Goal: Task Accomplishment & Management: Use online tool/utility

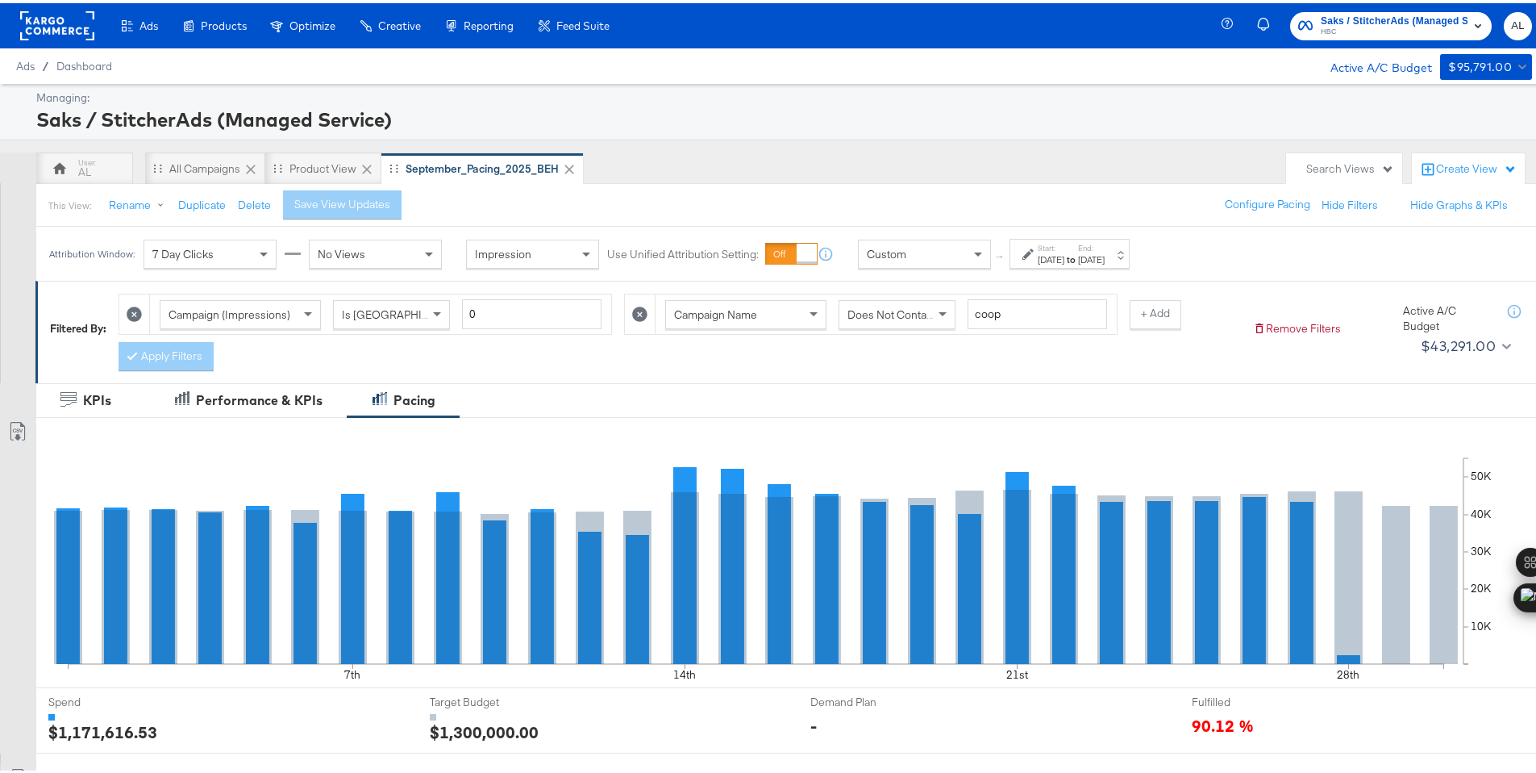
click at [947, 262] on div "Custom" at bounding box center [924, 250] width 131 height 27
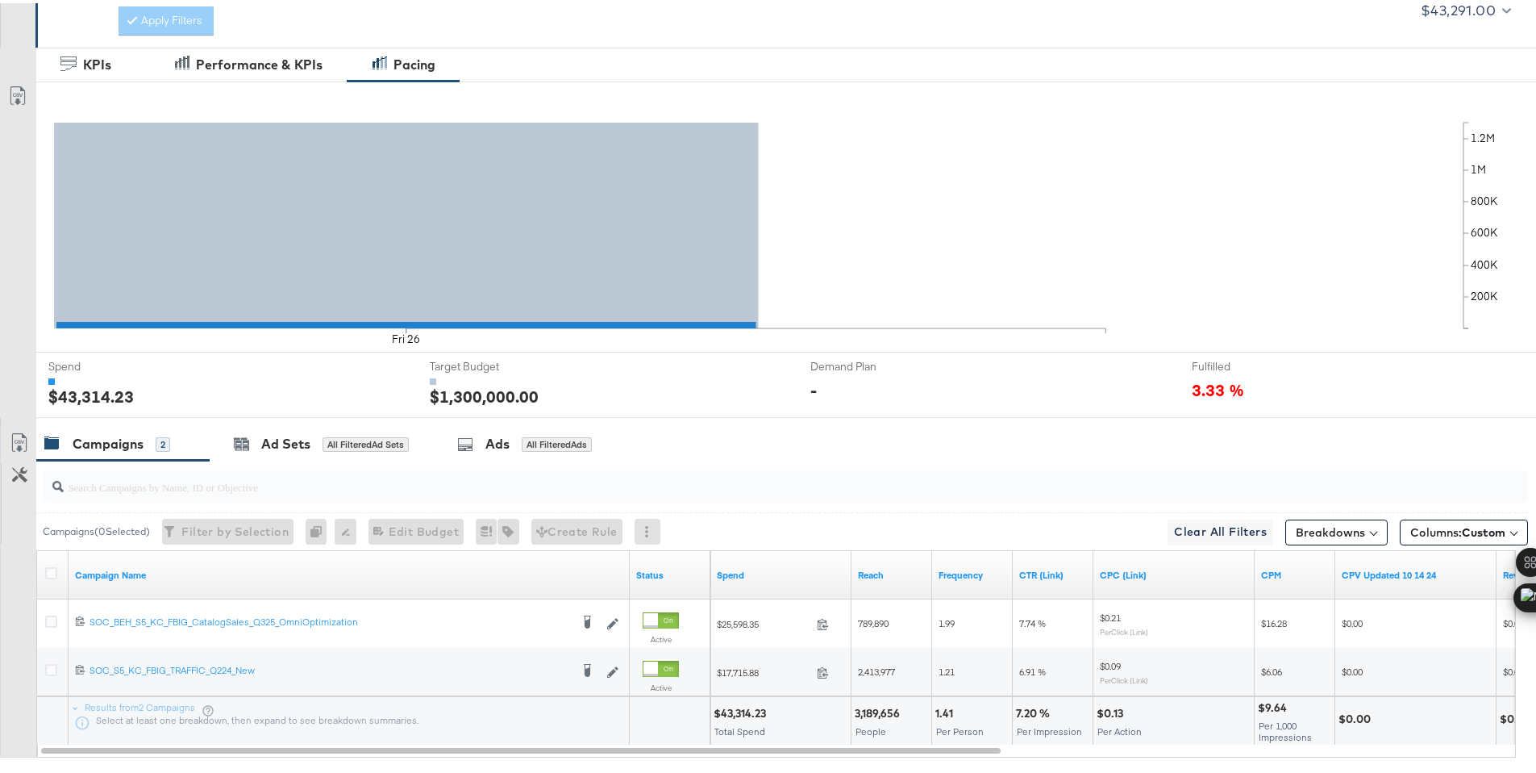
scroll to position [422, 0]
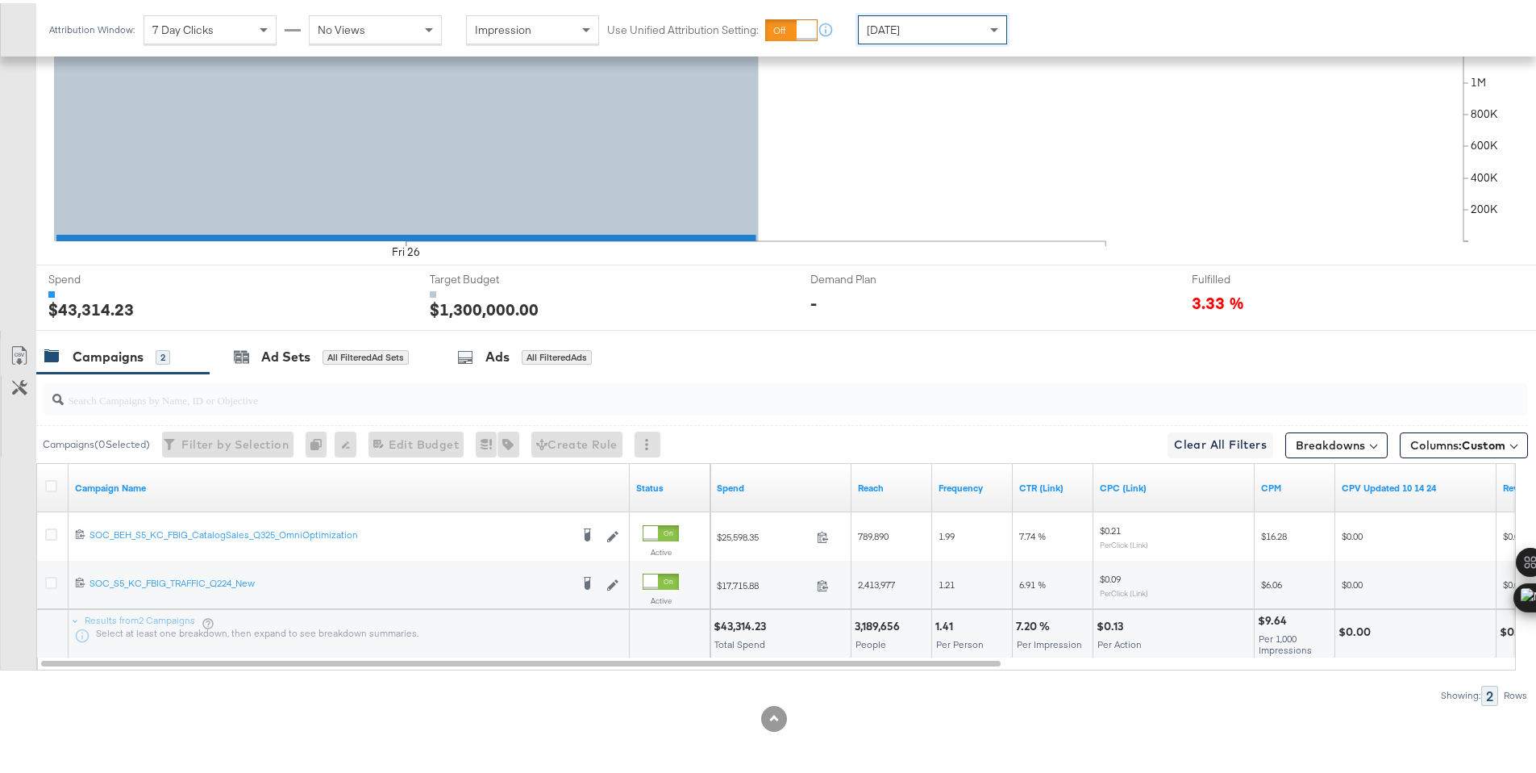
click at [735, 623] on div "$43,314.23" at bounding box center [742, 622] width 57 height 15
copy div "43,314.23"
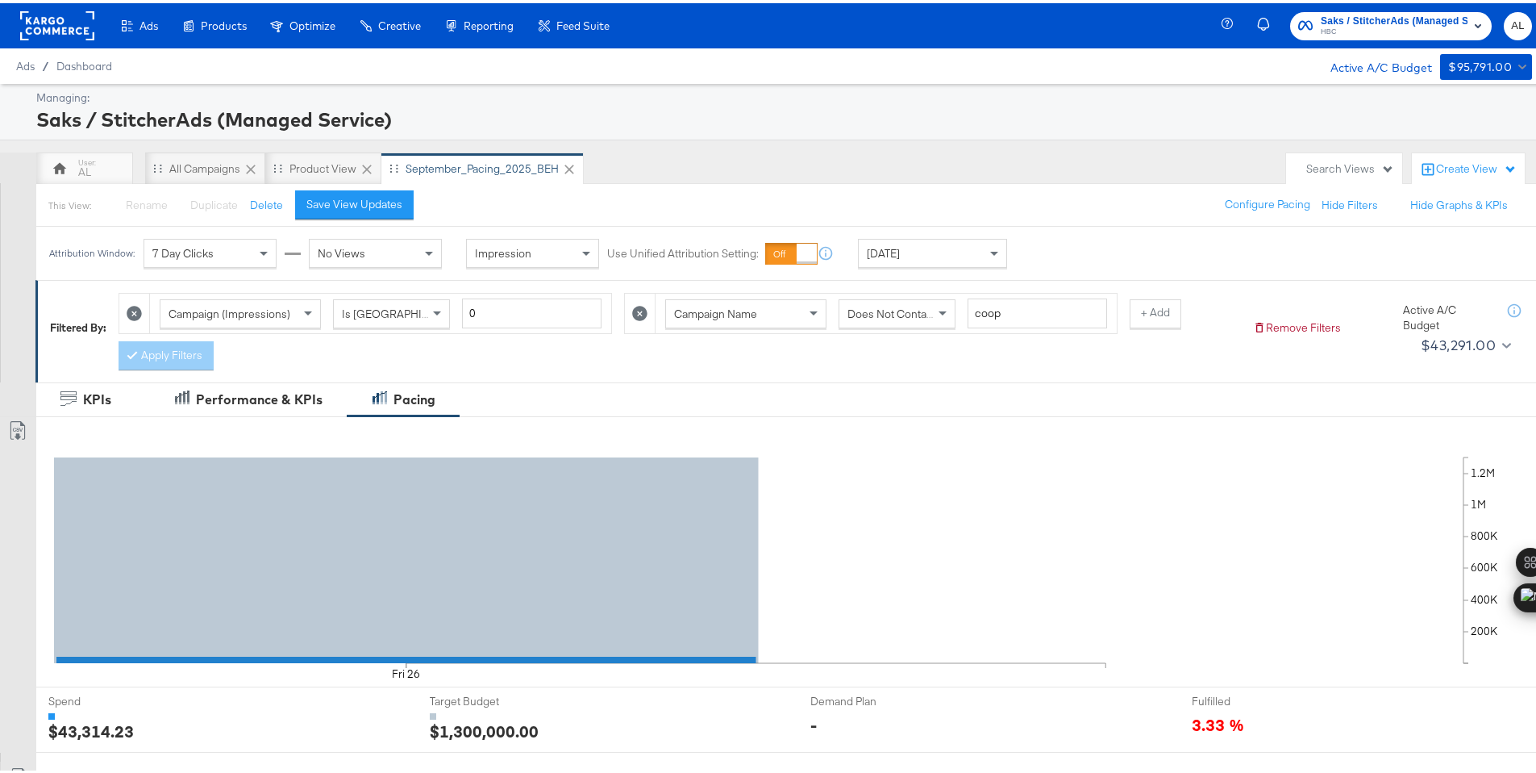
click at [61, 21] on rect at bounding box center [57, 22] width 74 height 29
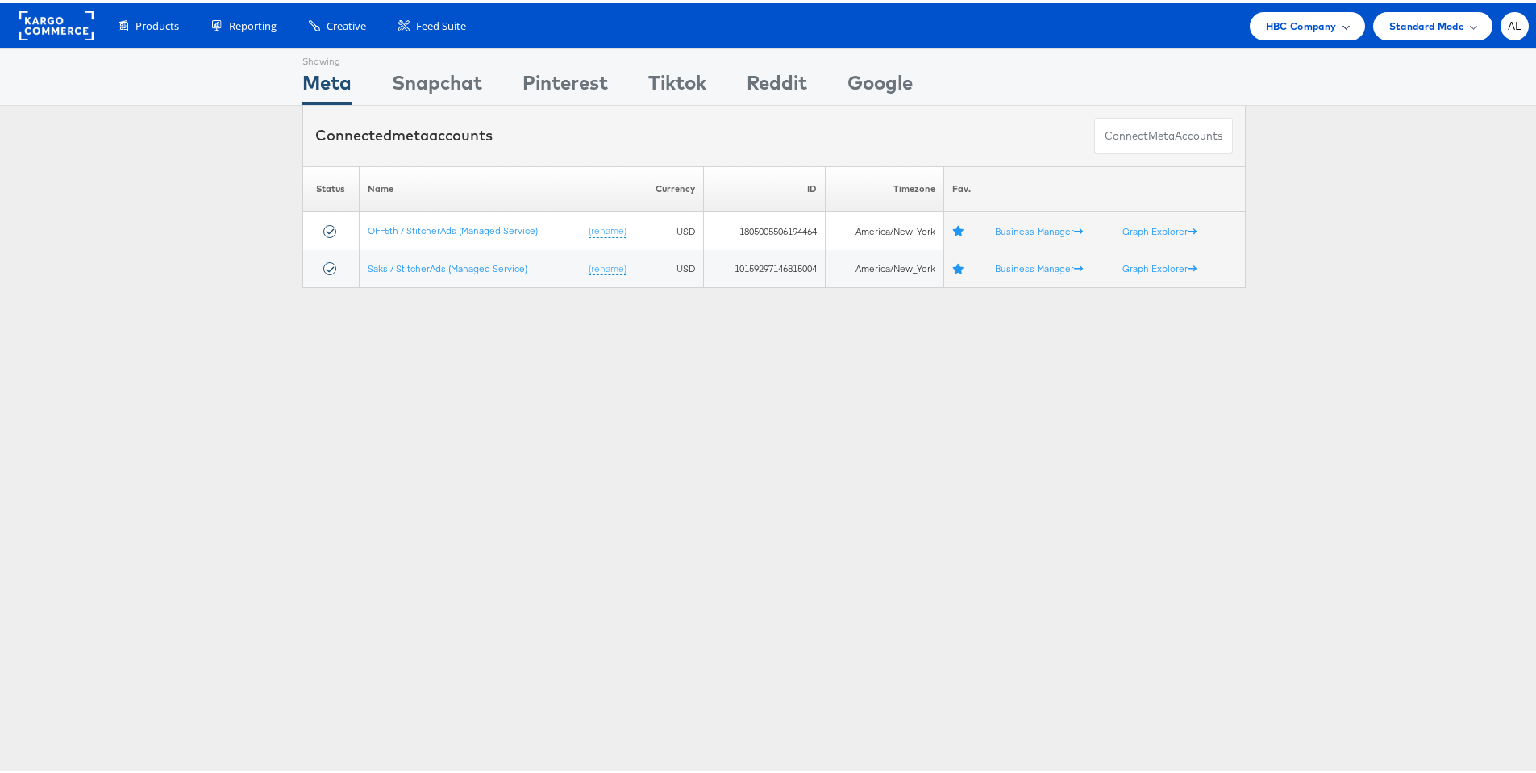
click at [1311, 27] on span "HBC Company" at bounding box center [1301, 23] width 71 height 17
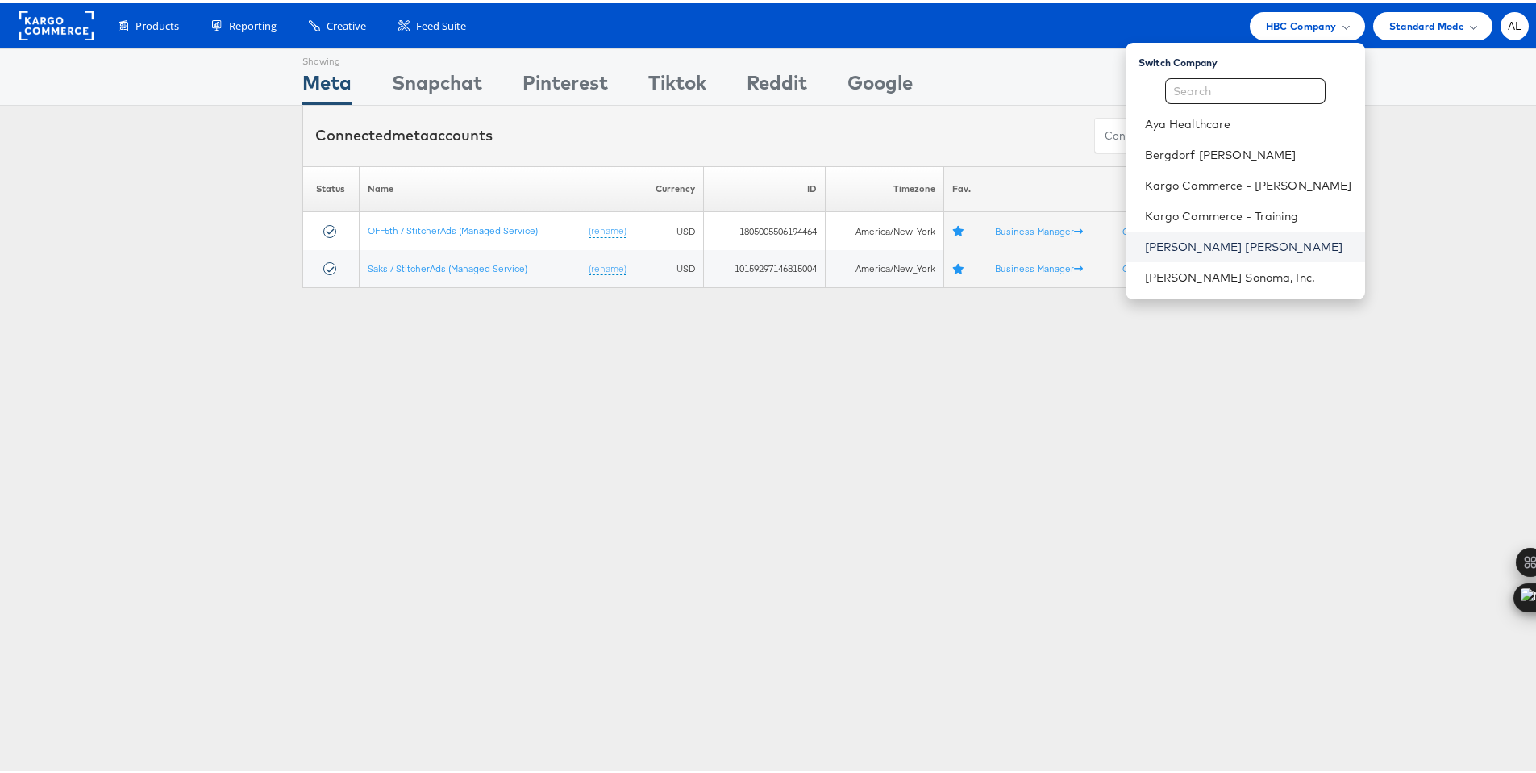
click at [1198, 235] on link "Neiman Marcus" at bounding box center [1248, 243] width 207 height 16
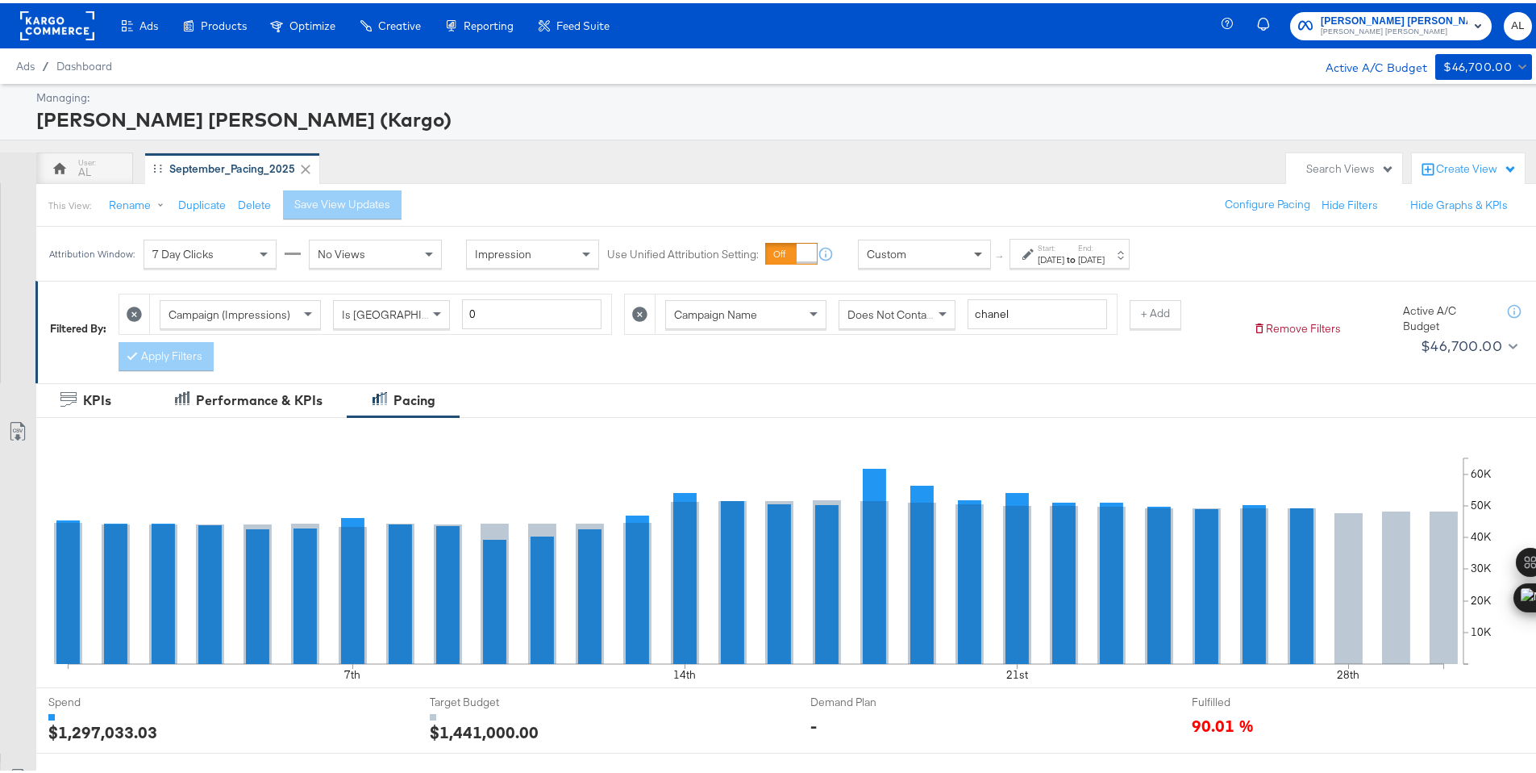
click at [974, 250] on span at bounding box center [978, 252] width 8 height 6
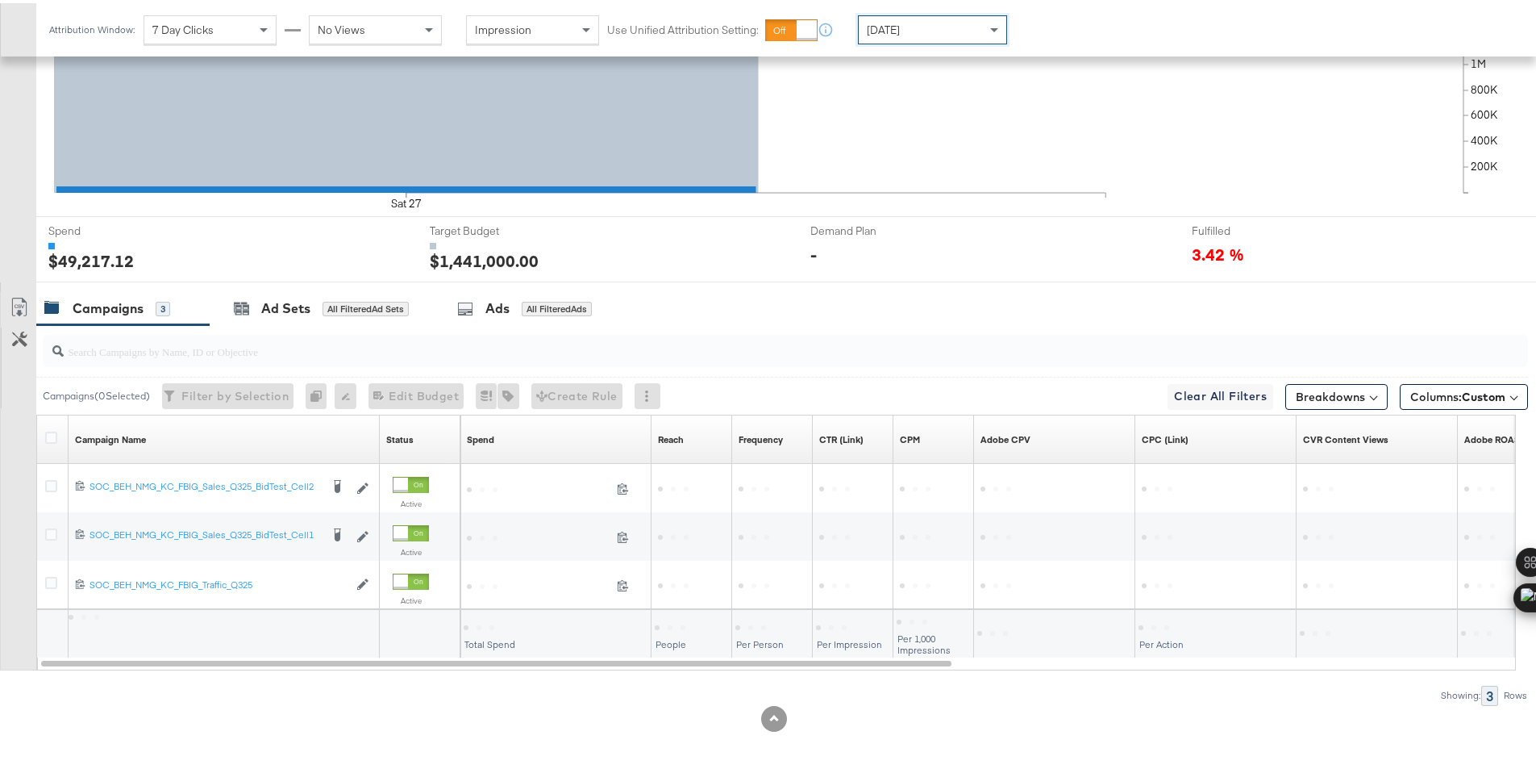
scroll to position [470, 0]
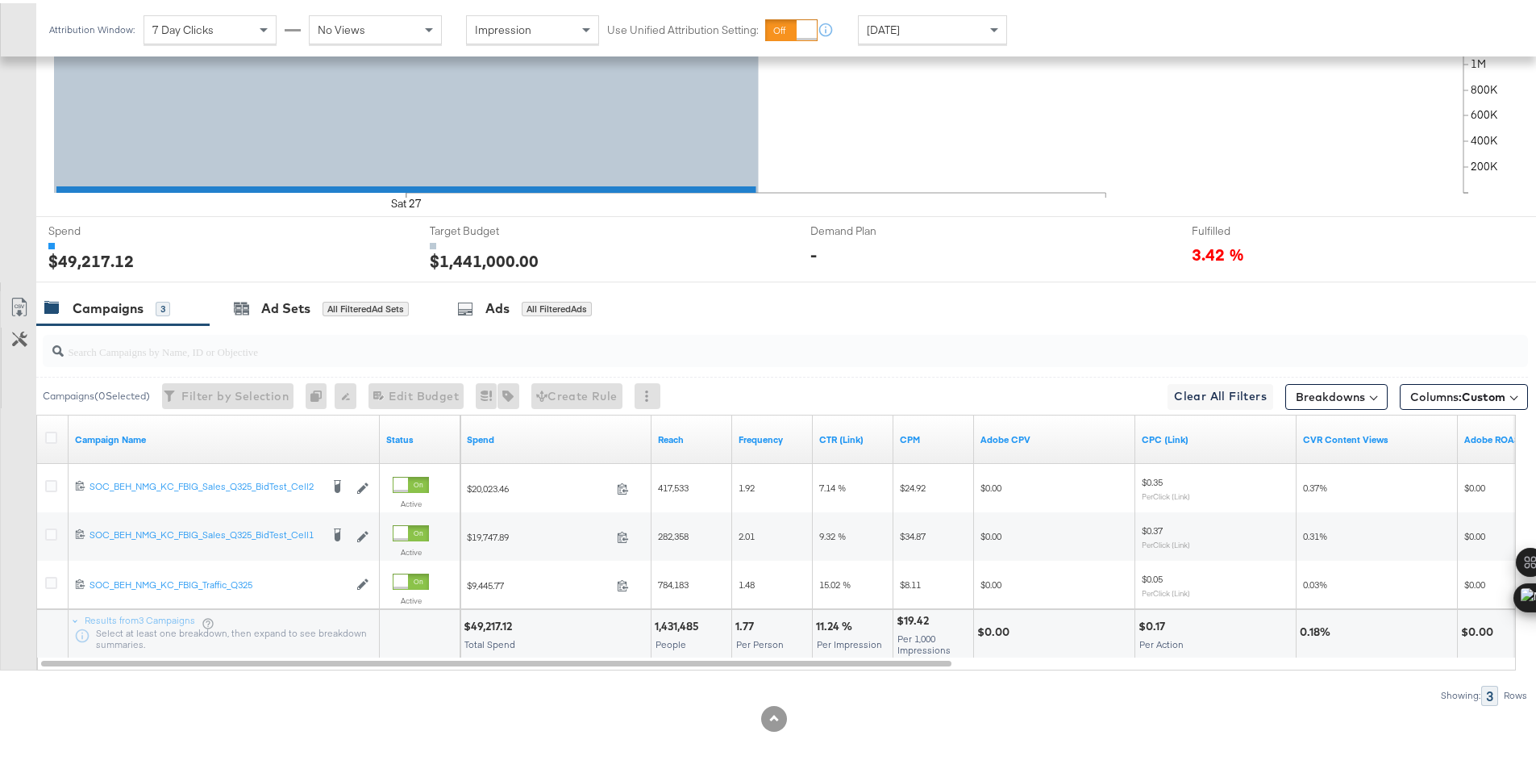
click at [498, 621] on div "$49,217.12" at bounding box center [490, 622] width 53 height 15
copy div "49,217.12"
click at [976, 17] on div "Today" at bounding box center [933, 26] width 148 height 27
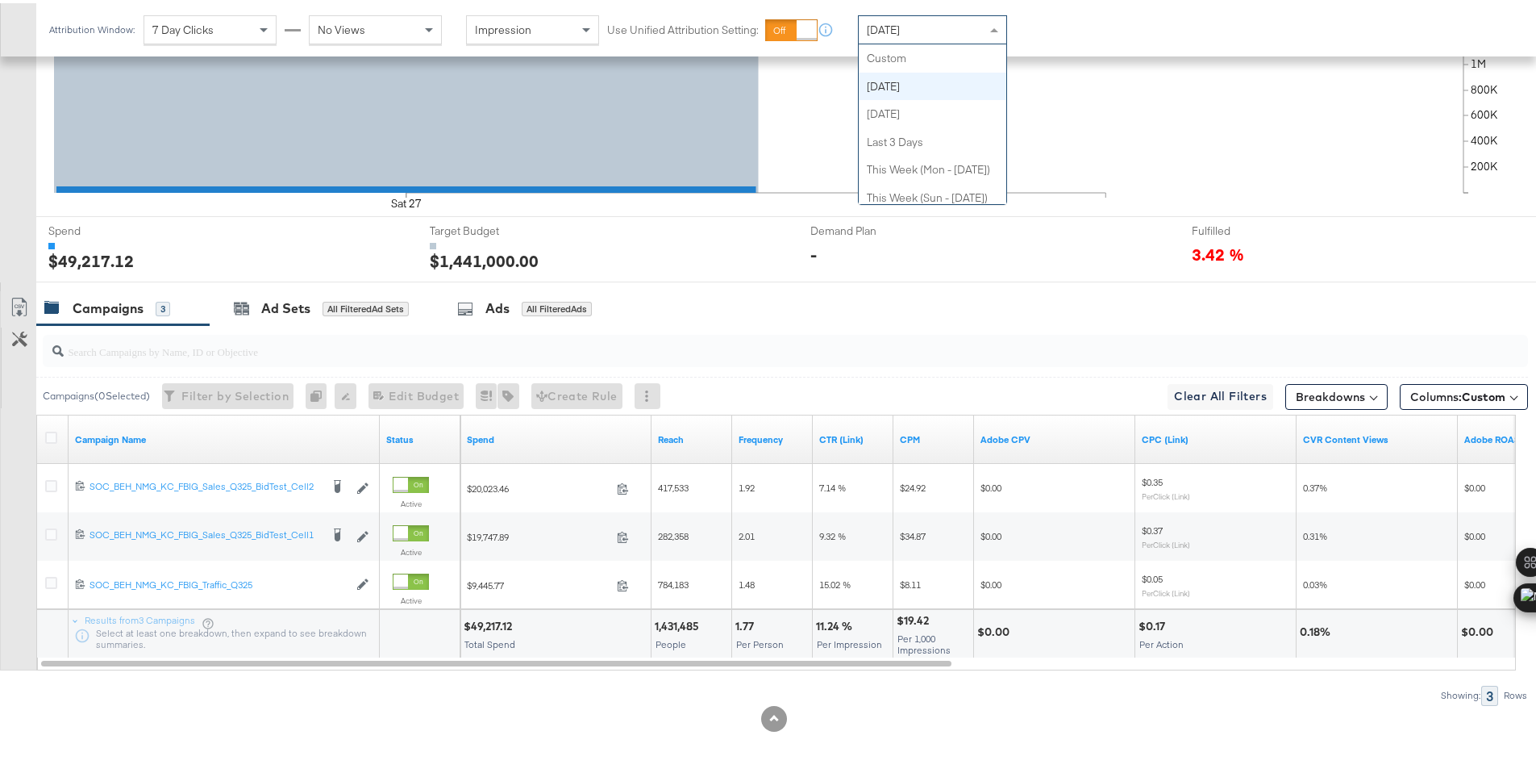
scroll to position [28, 0]
click at [485, 620] on div "$50,259.55" at bounding box center [495, 622] width 62 height 15
copy div "50,259.55"
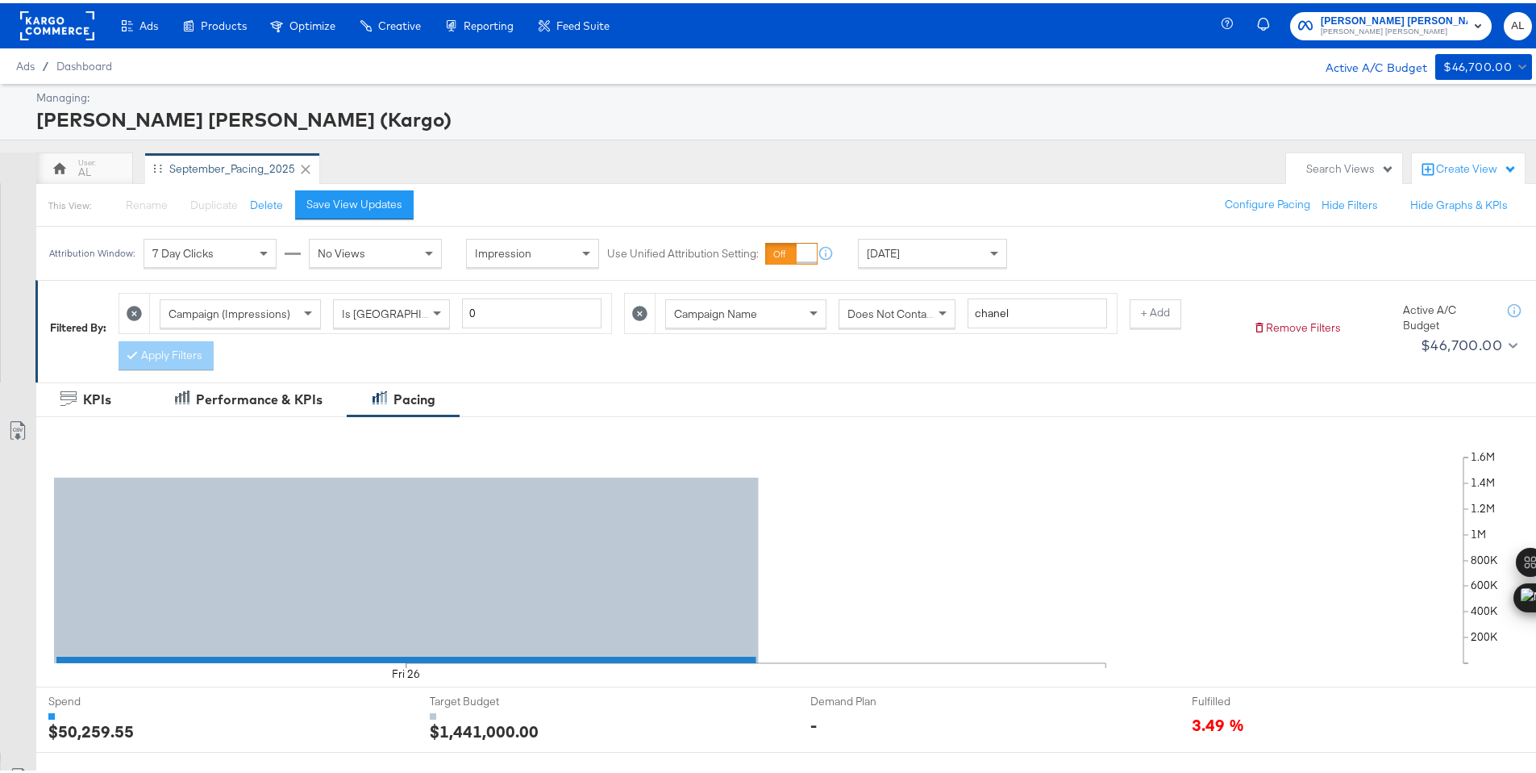
click at [55, 24] on rect at bounding box center [57, 22] width 74 height 29
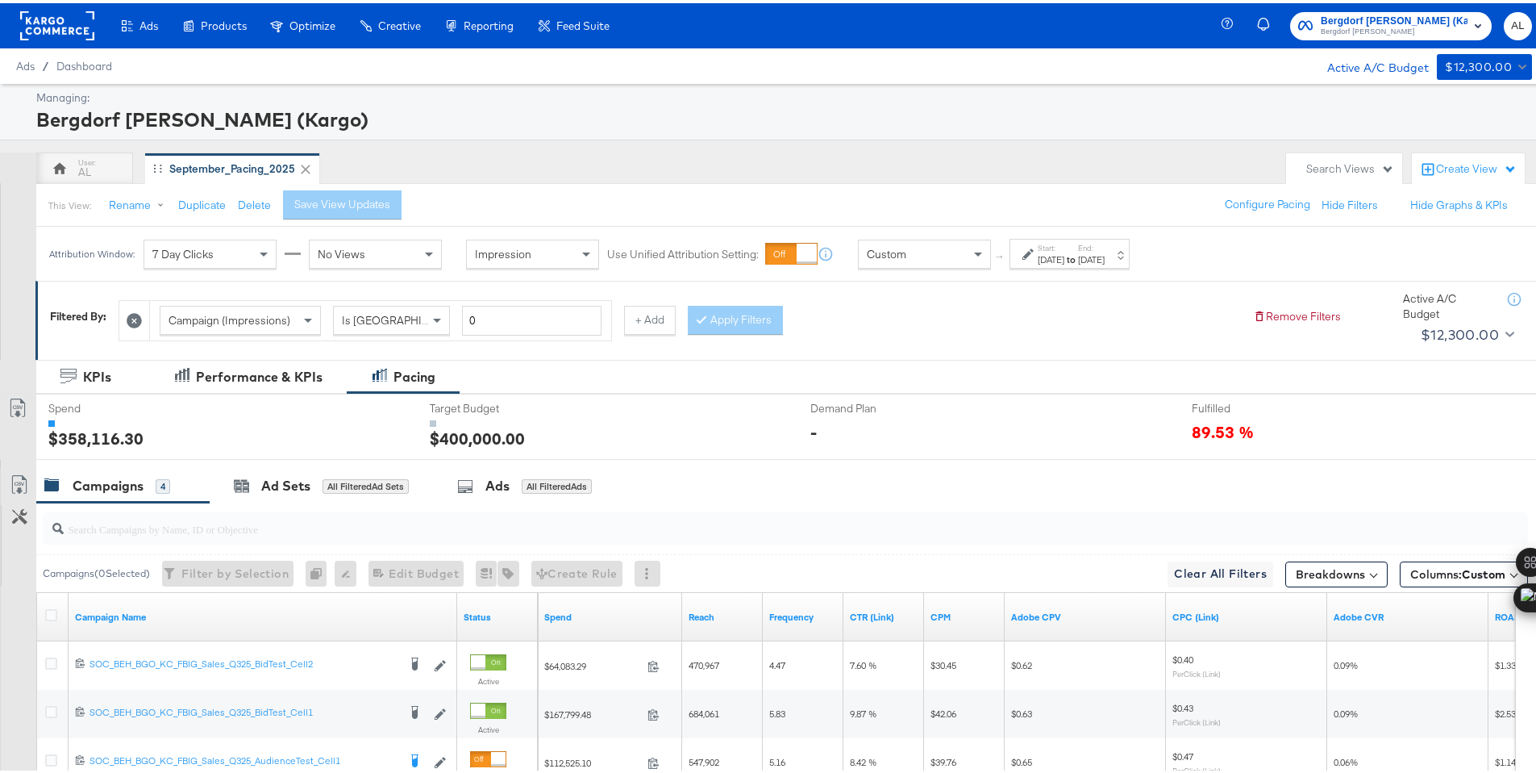
click at [927, 261] on div "Custom" at bounding box center [924, 250] width 131 height 27
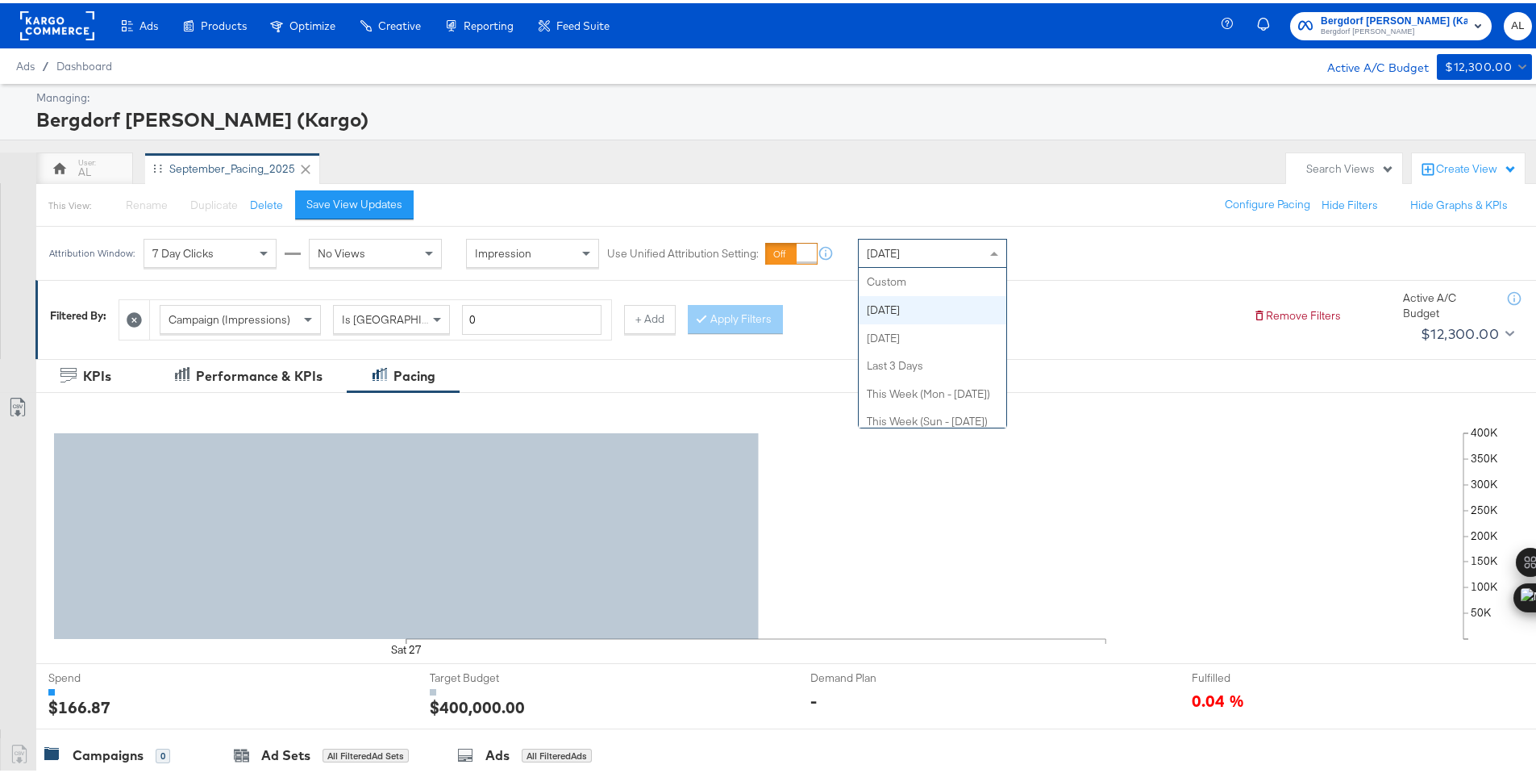
click at [884, 250] on span "Today" at bounding box center [883, 250] width 33 height 15
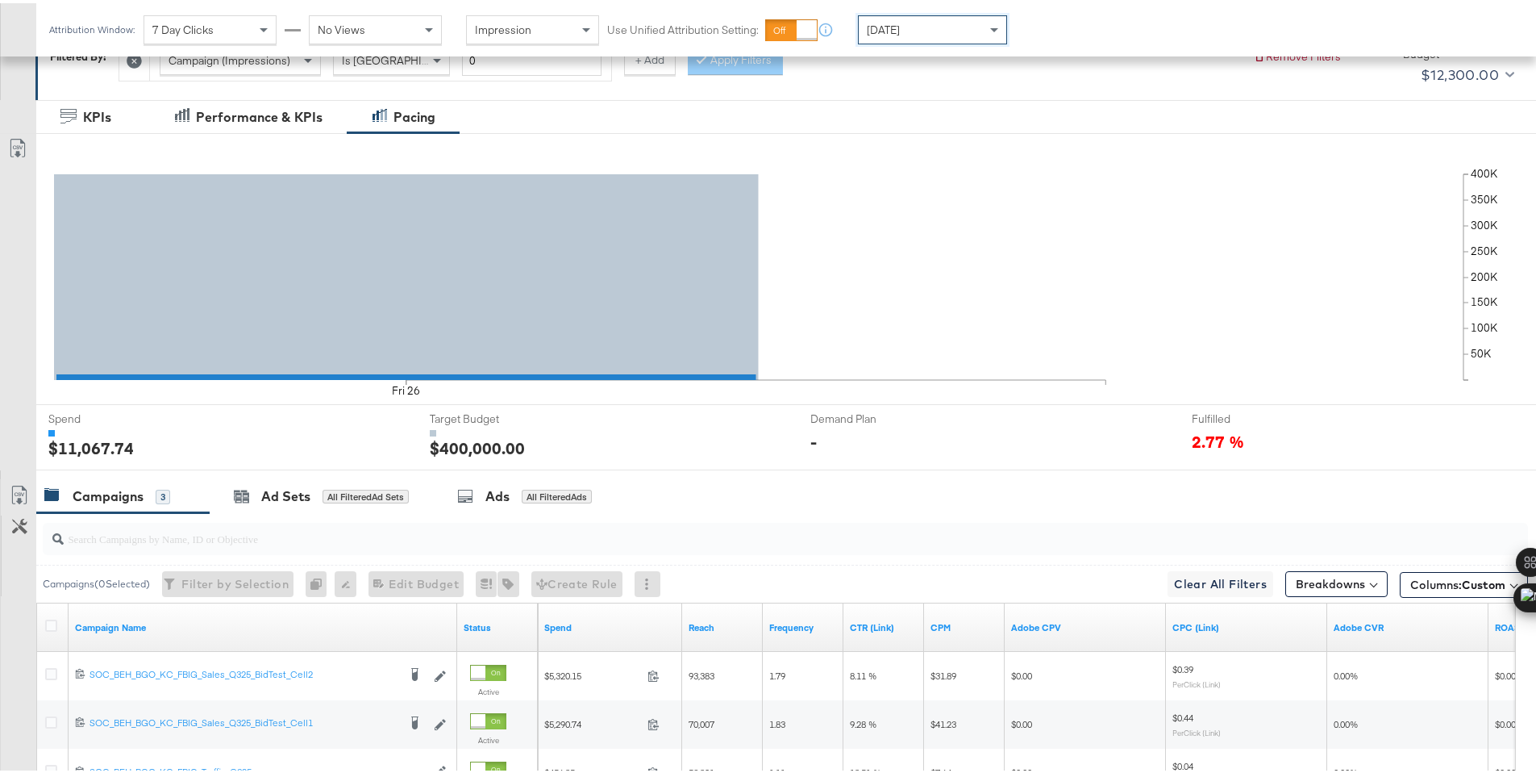
scroll to position [447, 0]
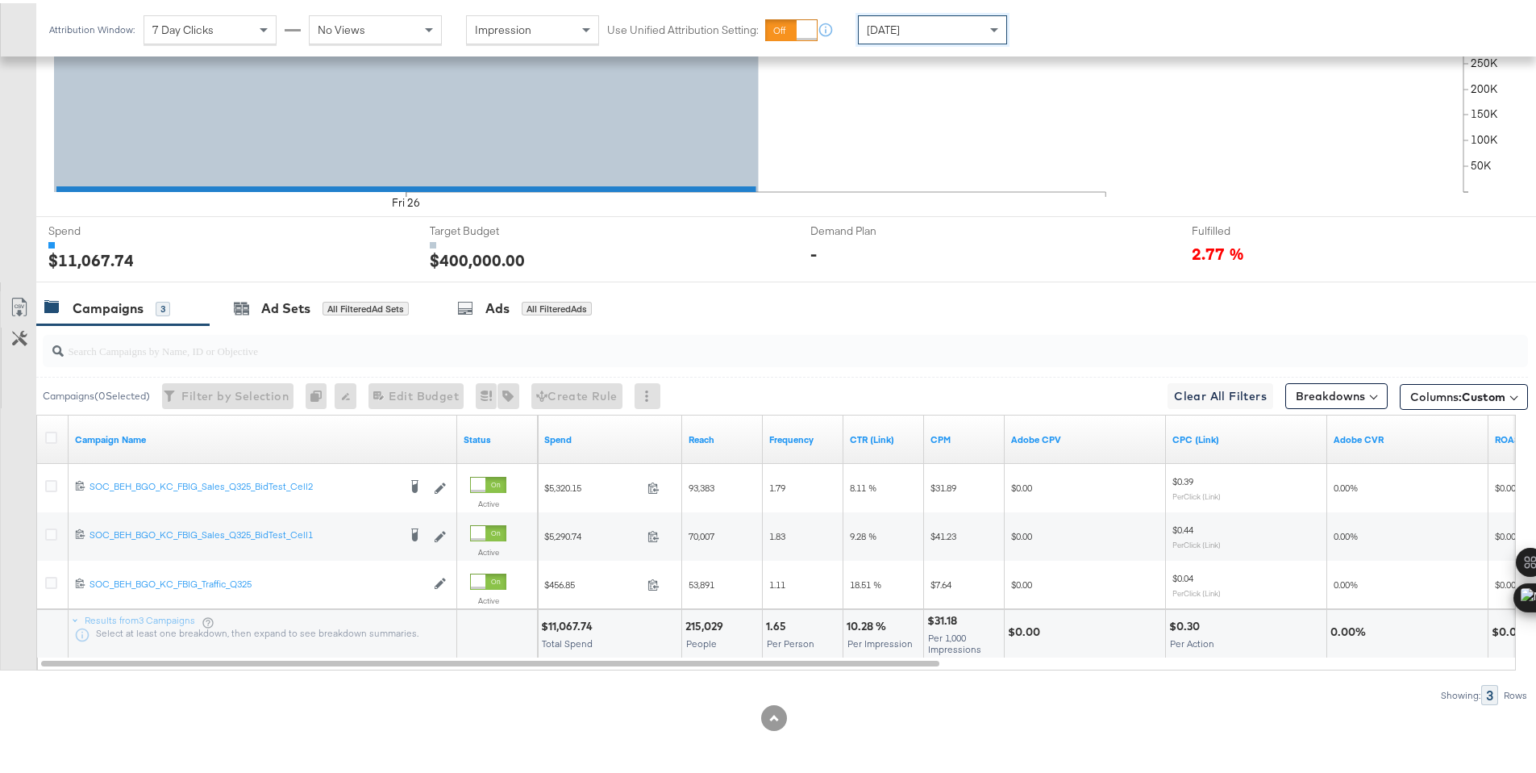
click at [560, 623] on div "$11,067.74" at bounding box center [569, 622] width 56 height 15
copy div "11,067.74"
click at [56, 435] on icon at bounding box center [51, 434] width 12 height 12
click at [0, 0] on input "checkbox" at bounding box center [0, 0] width 0 height 0
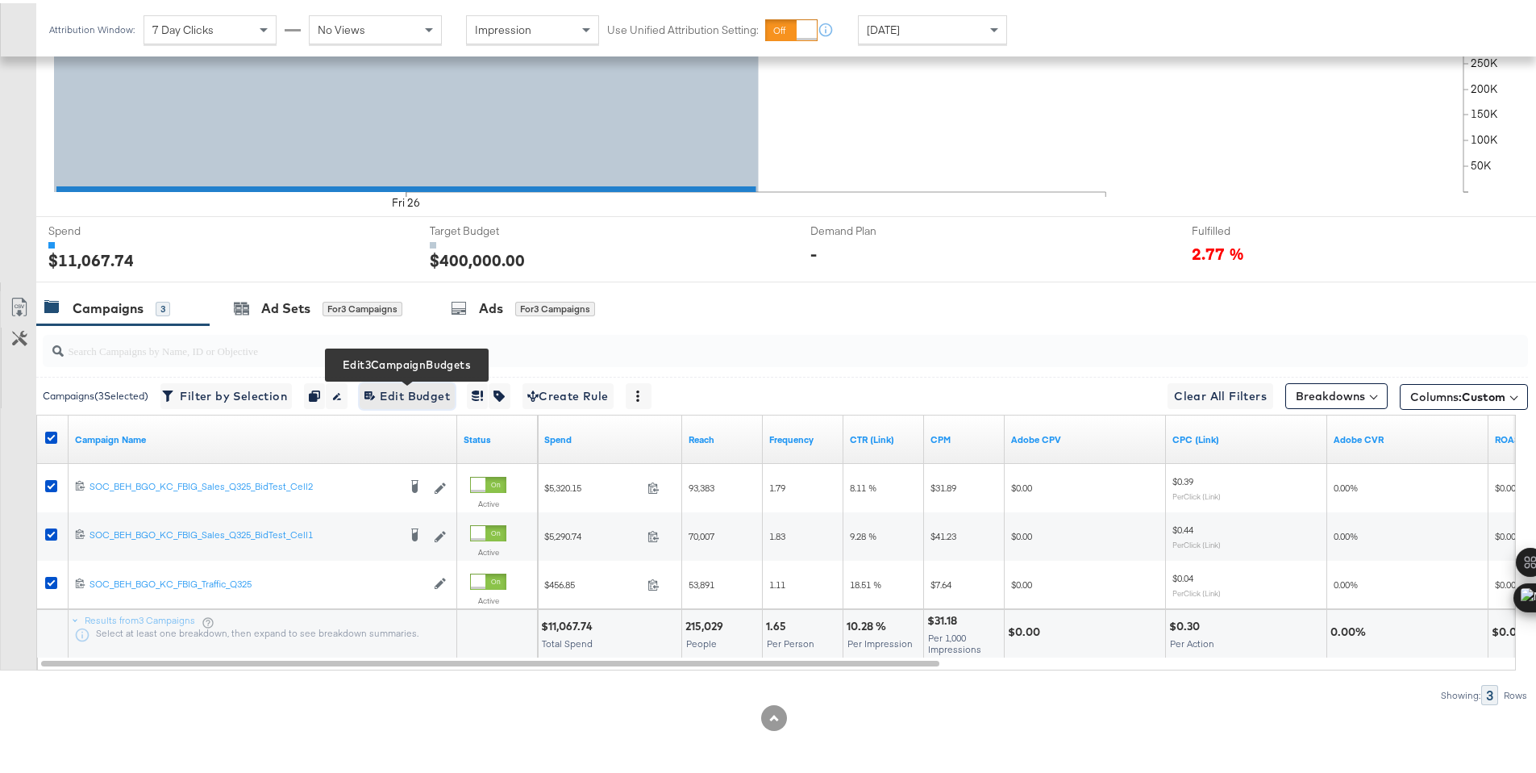
click at [373, 390] on icon "button" at bounding box center [369, 392] width 8 height 8
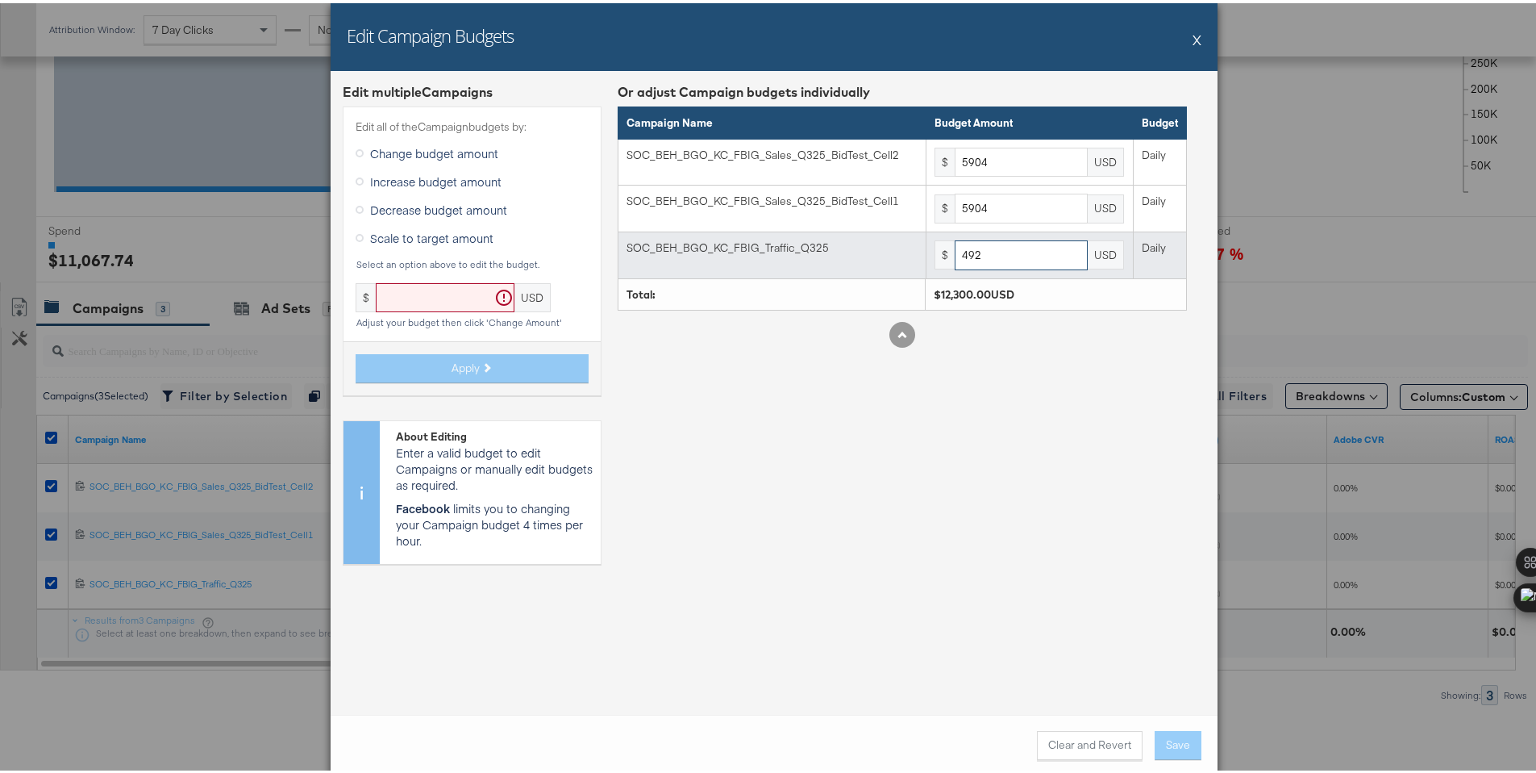
click at [990, 260] on input "492" at bounding box center [1021, 252] width 133 height 30
paste input "565"
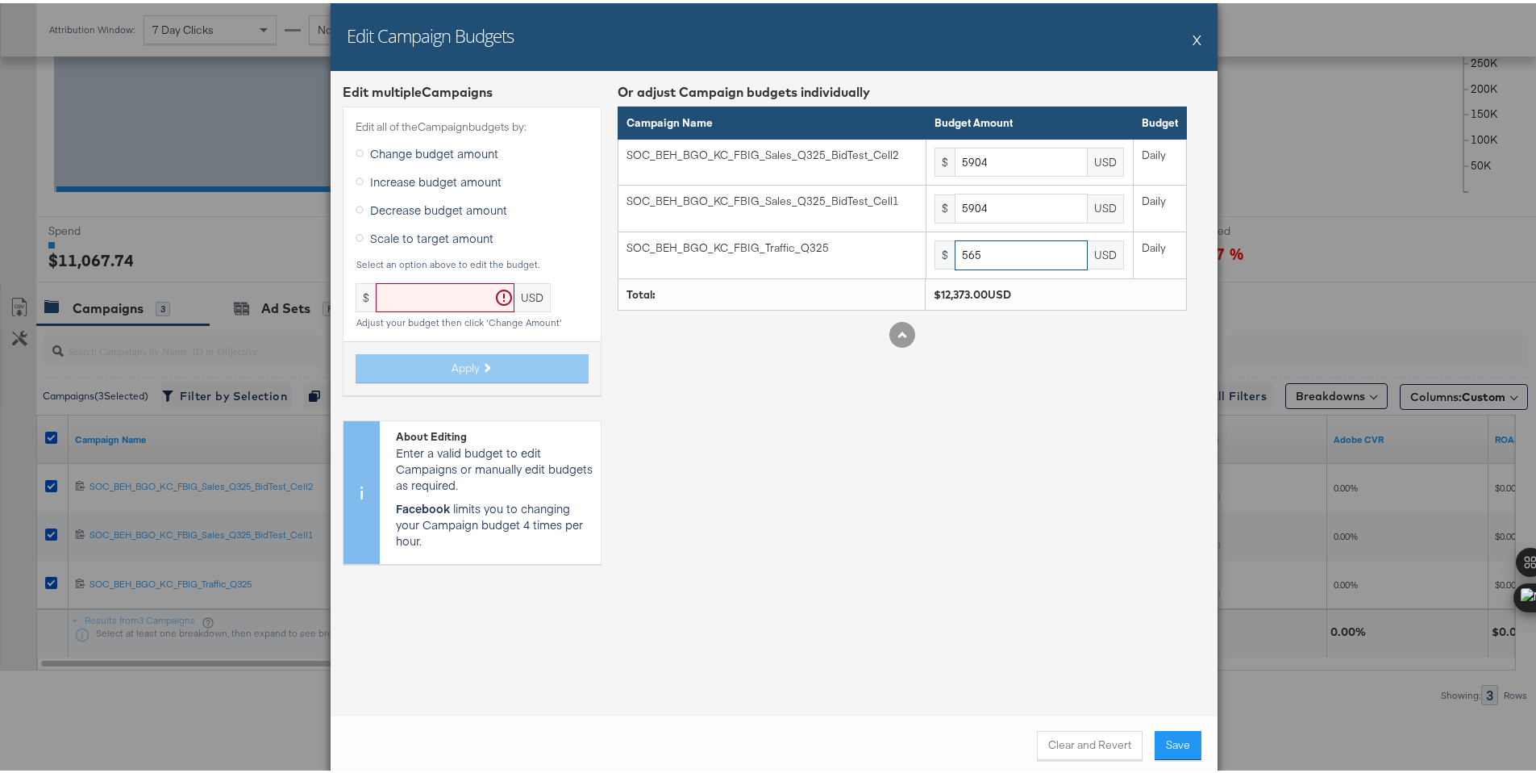
type input "565"
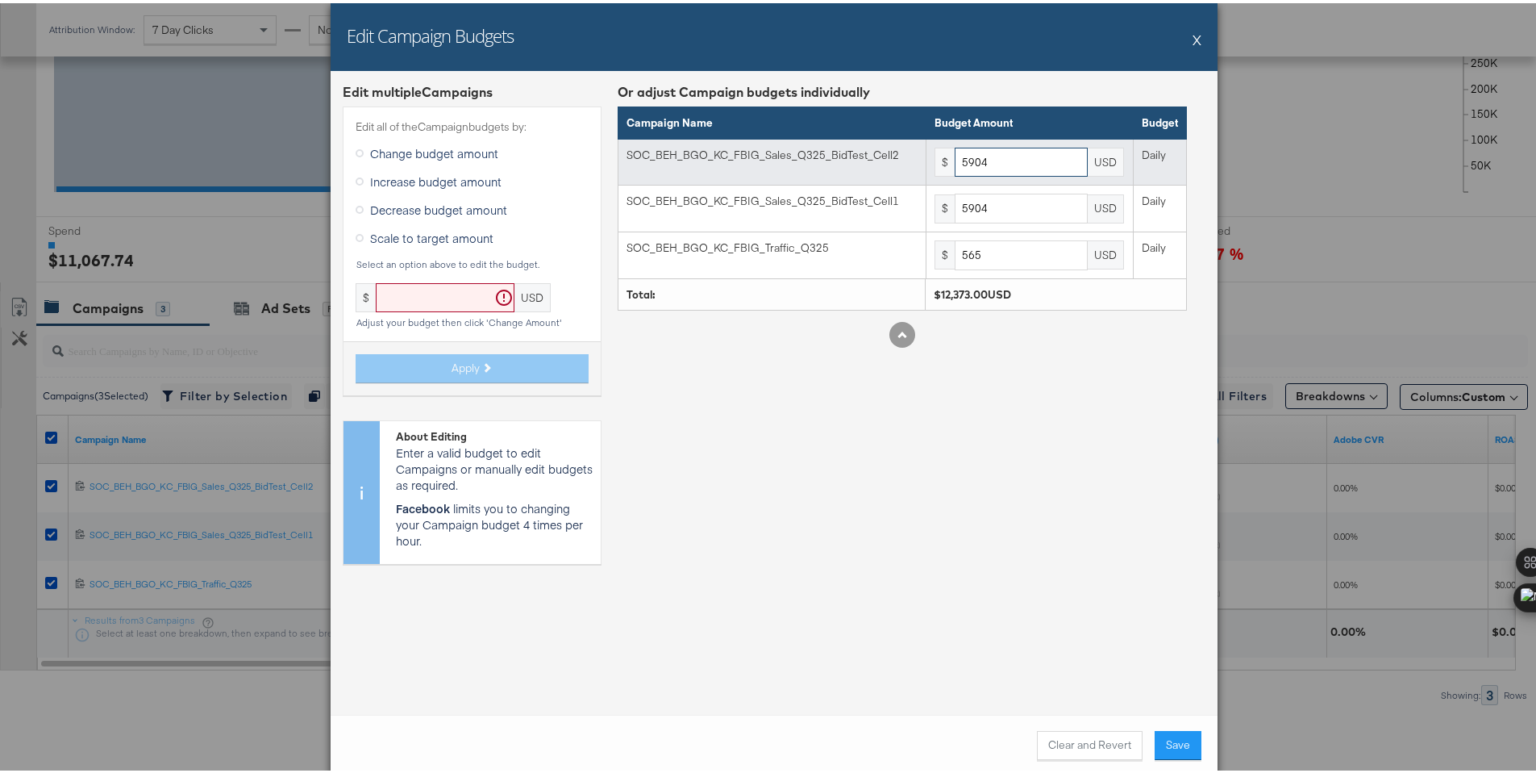
click at [1044, 166] on input "5904" at bounding box center [1021, 159] width 133 height 30
paste input "6779"
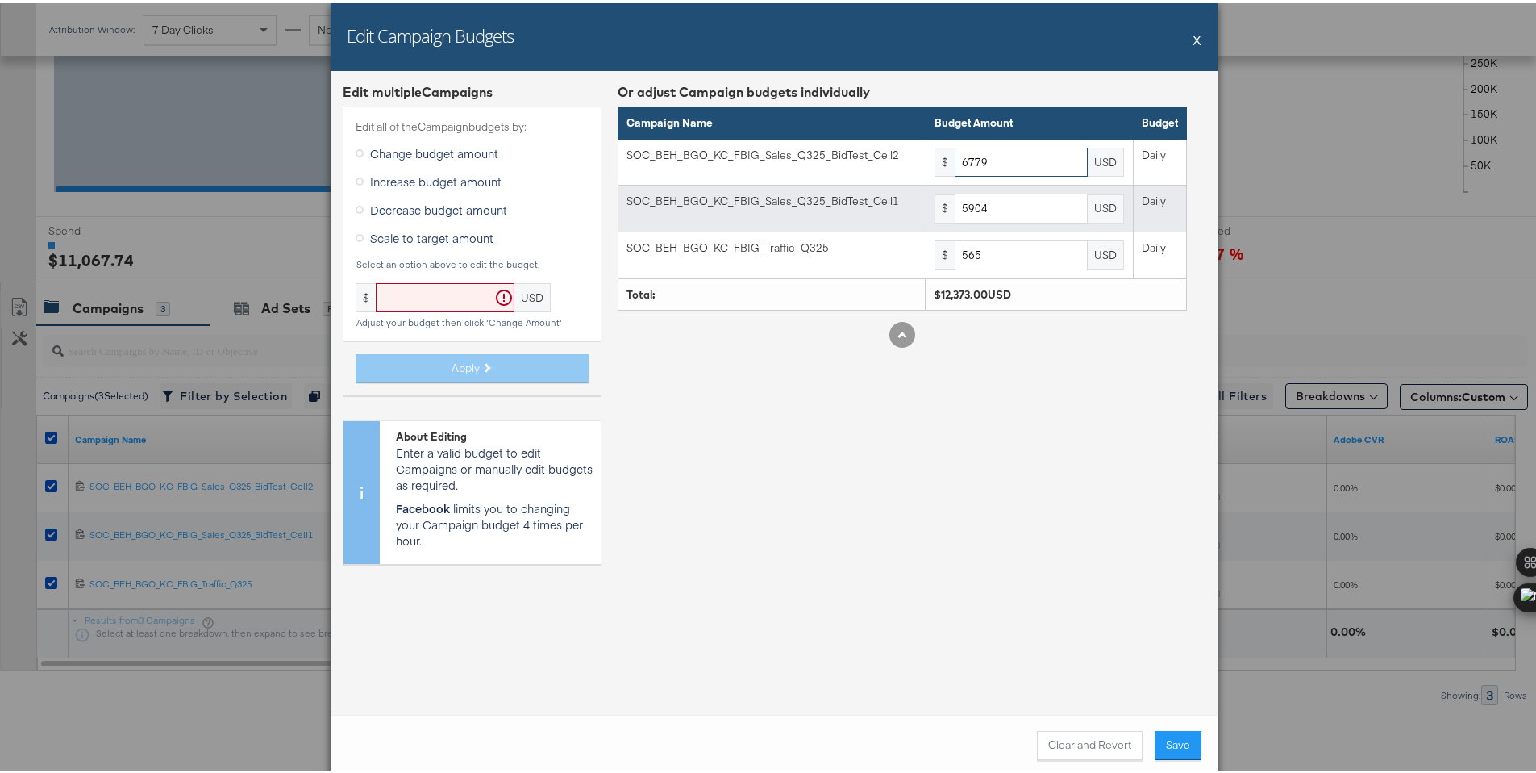
type input "6779"
click at [1008, 202] on input "5904" at bounding box center [1021, 205] width 133 height 30
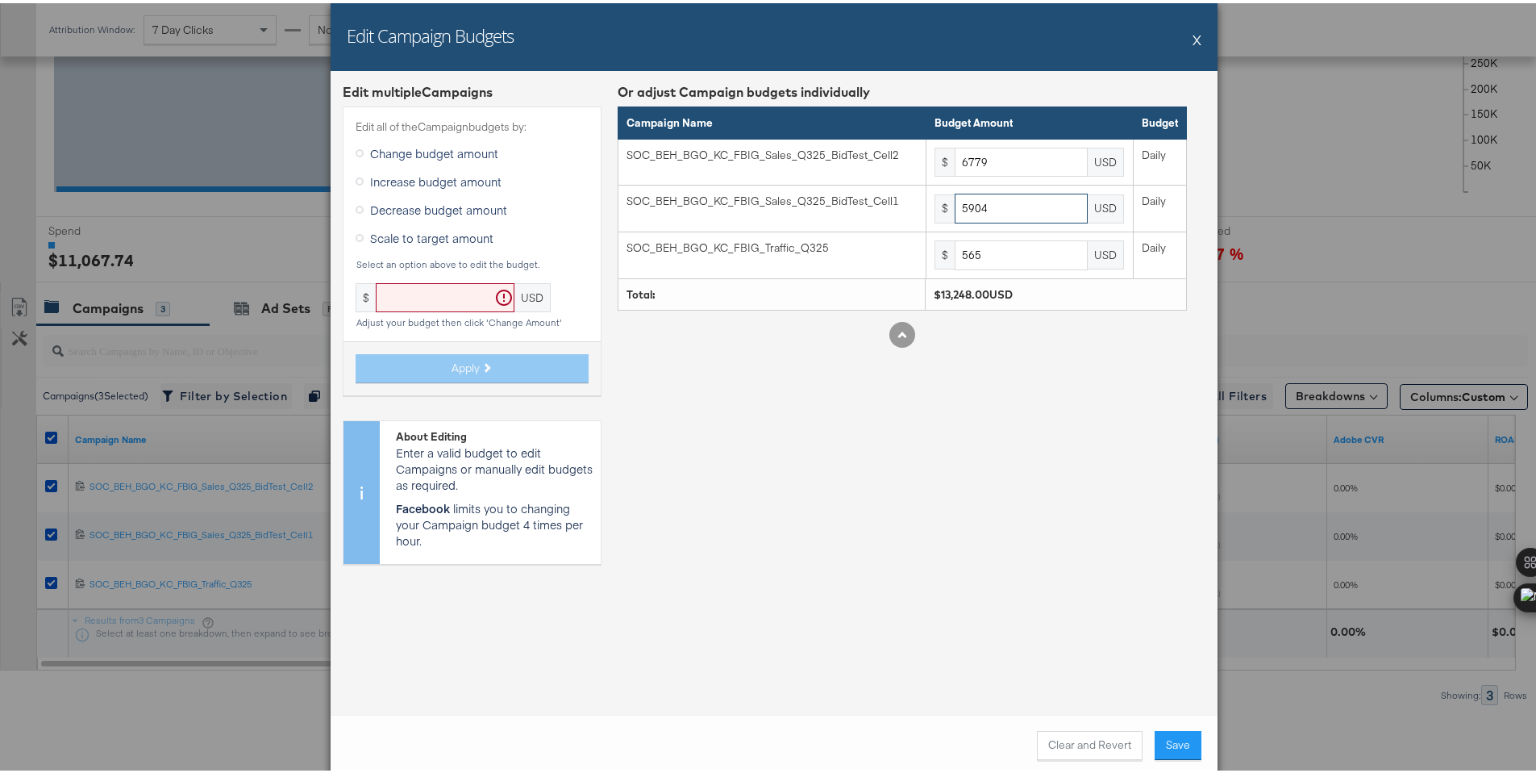
paste input "6779"
type input "6779"
click at [1066, 590] on div "Edit multiple Campaign s Edit all of the Campaign budgets by: Change budget amo…" at bounding box center [774, 390] width 887 height 644
click at [1168, 747] on button "Save" at bounding box center [1178, 741] width 47 height 29
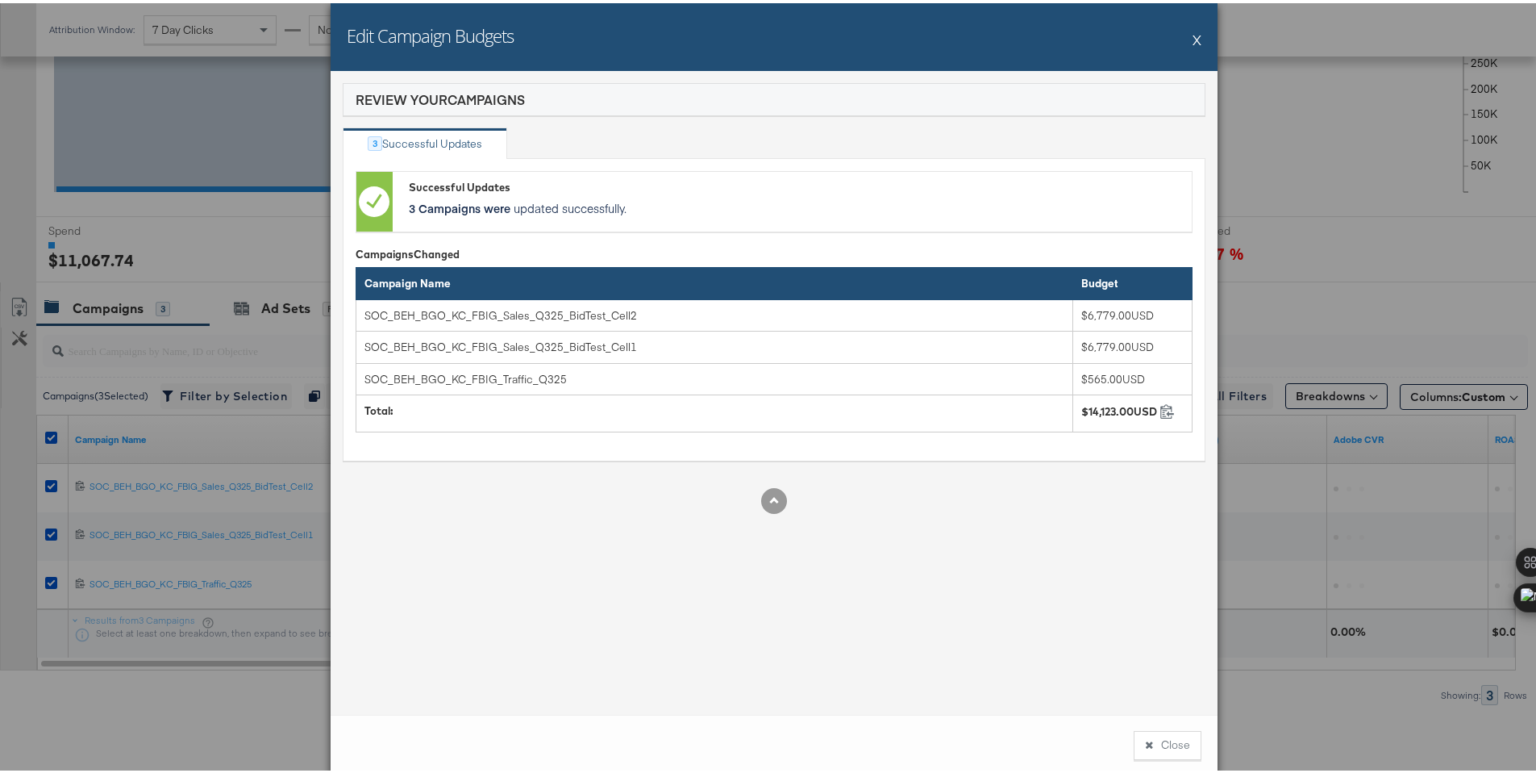
click at [1168, 747] on button "Close" at bounding box center [1168, 741] width 68 height 29
